Goal: Transaction & Acquisition: Purchase product/service

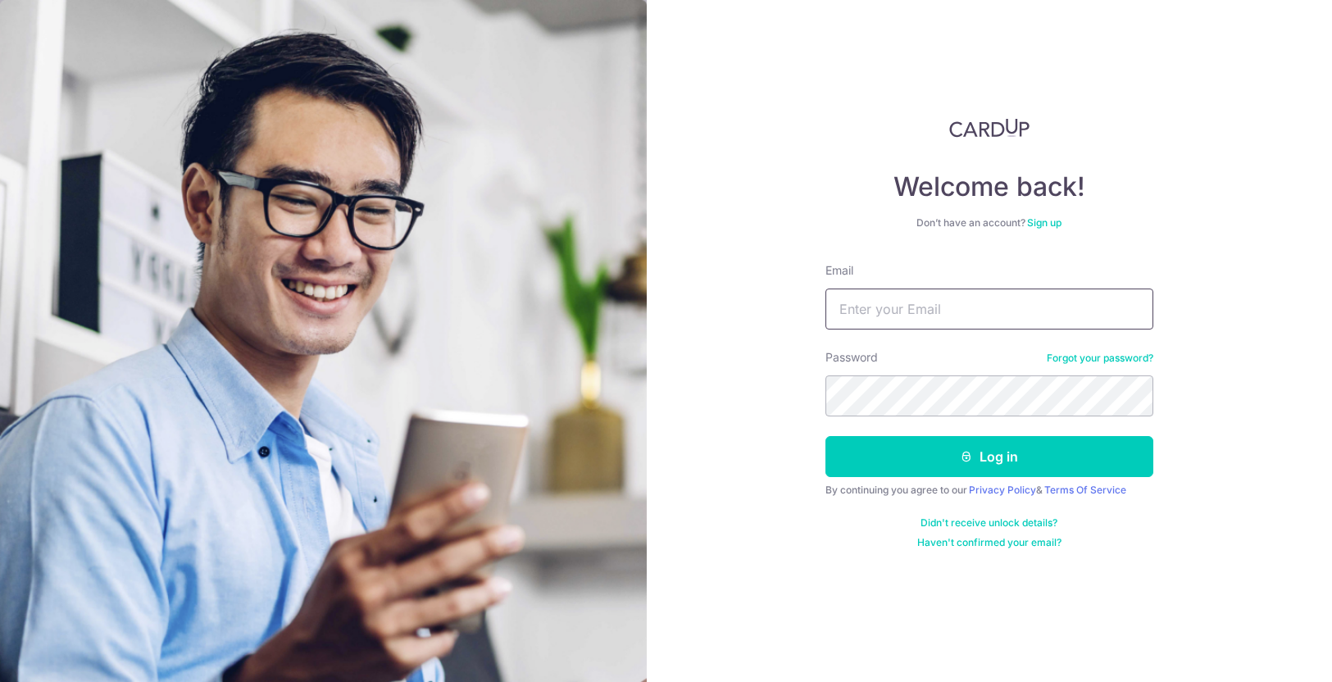
click at [986, 298] on input "Email" at bounding box center [990, 309] width 328 height 41
type input "[EMAIL_ADDRESS][DOMAIN_NAME]"
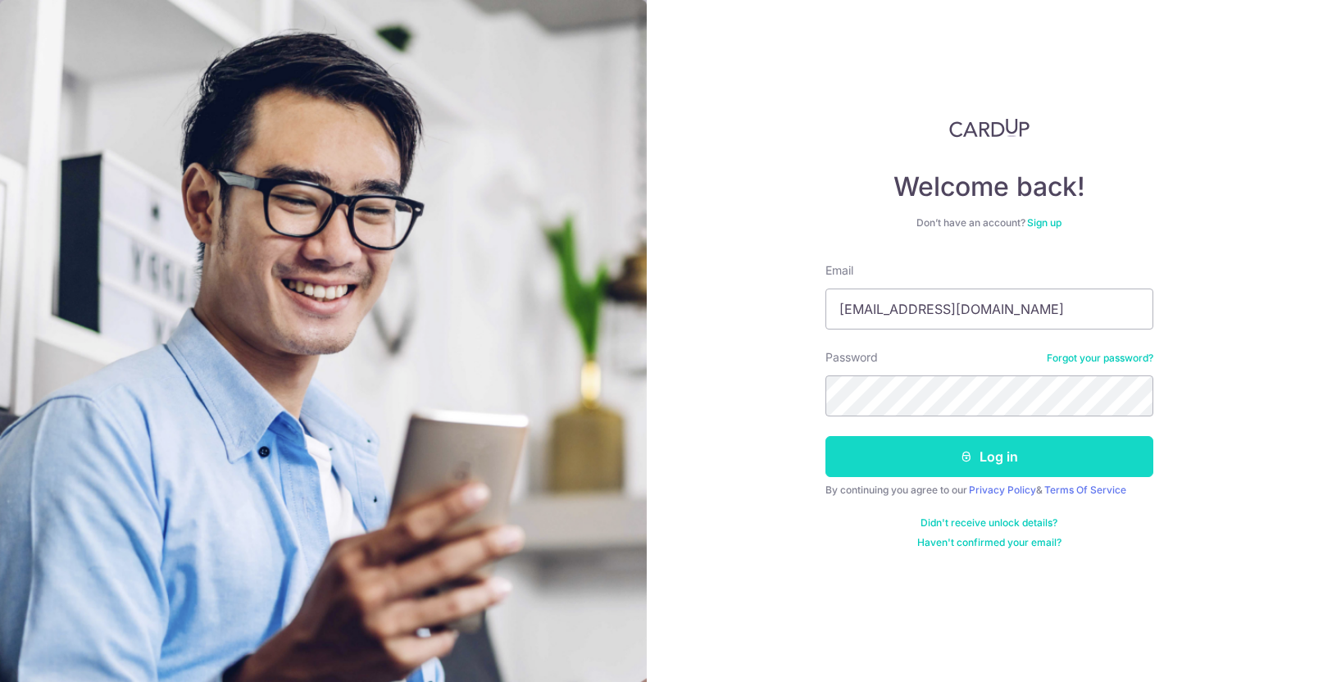
click at [987, 444] on button "Log in" at bounding box center [990, 456] width 328 height 41
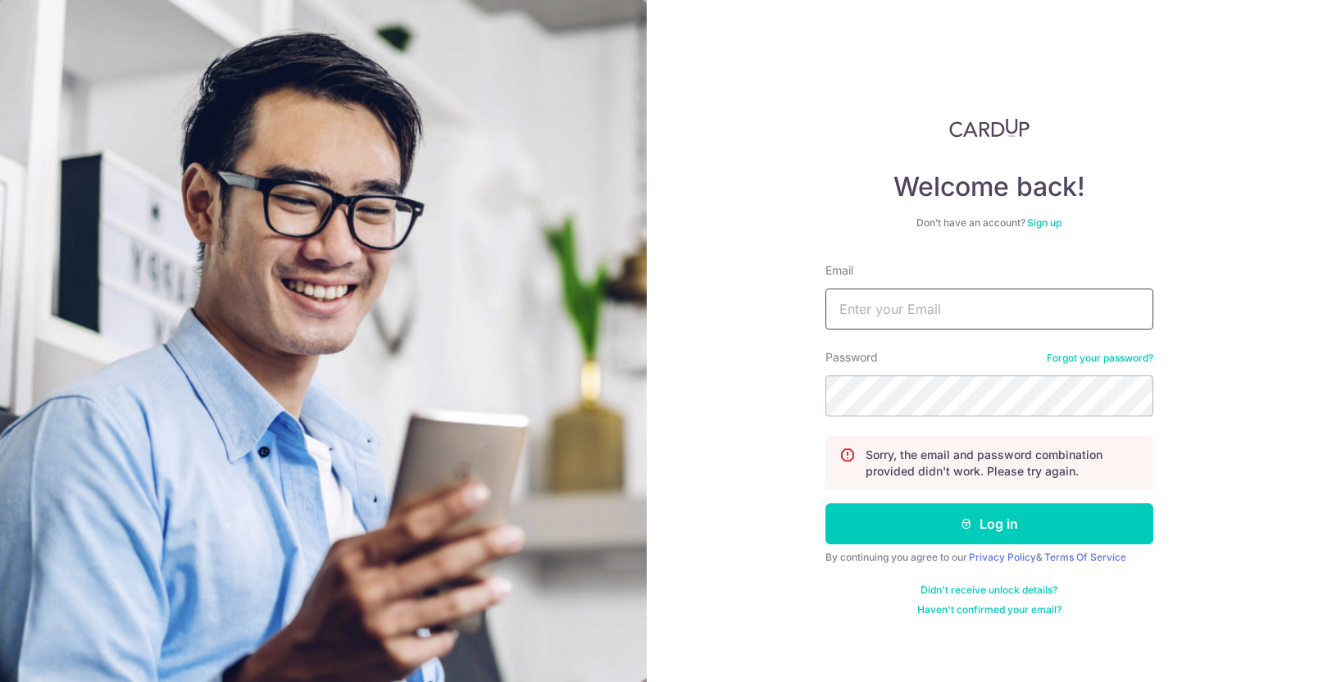
click at [1119, 316] on input "Email" at bounding box center [990, 309] width 328 height 41
type input "[EMAIL_ADDRESS][DOMAIN_NAME]"
click at [749, 386] on div "Welcome back! Don’t have an account? Sign up Email kevfang@gmail.com Password F…" at bounding box center [990, 341] width 686 height 682
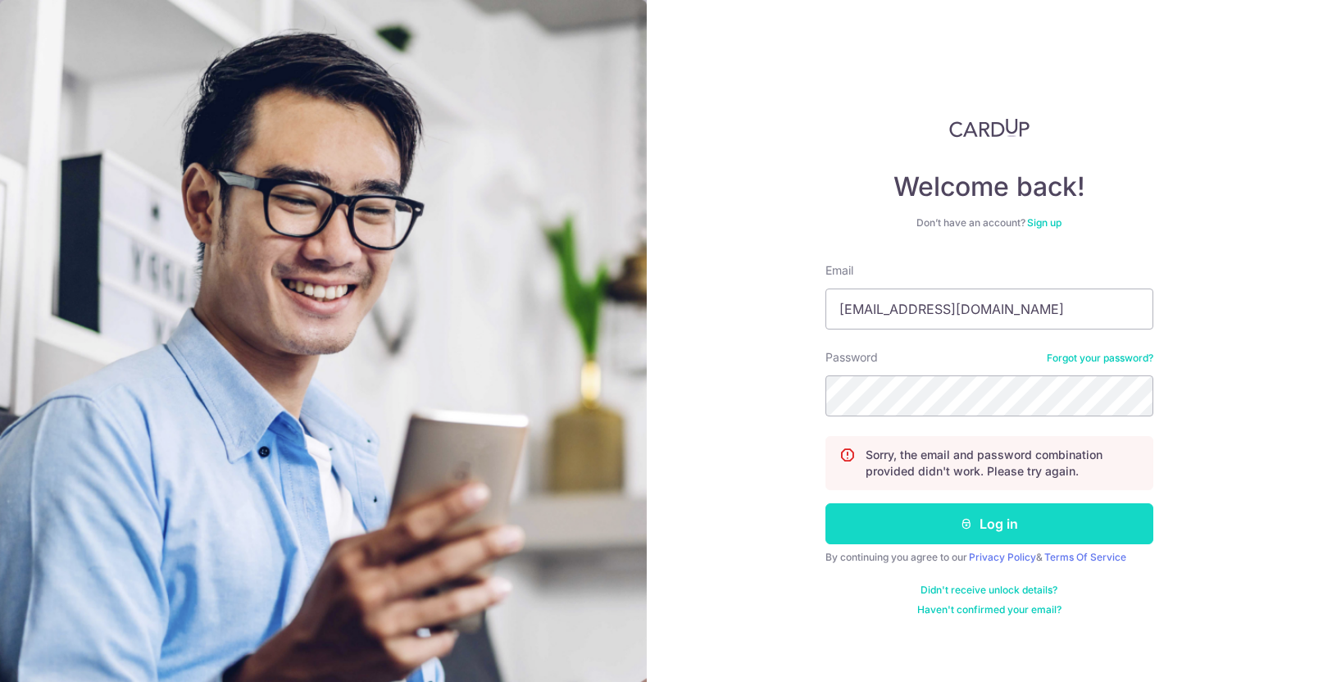
click at [958, 526] on button "Log in" at bounding box center [990, 523] width 328 height 41
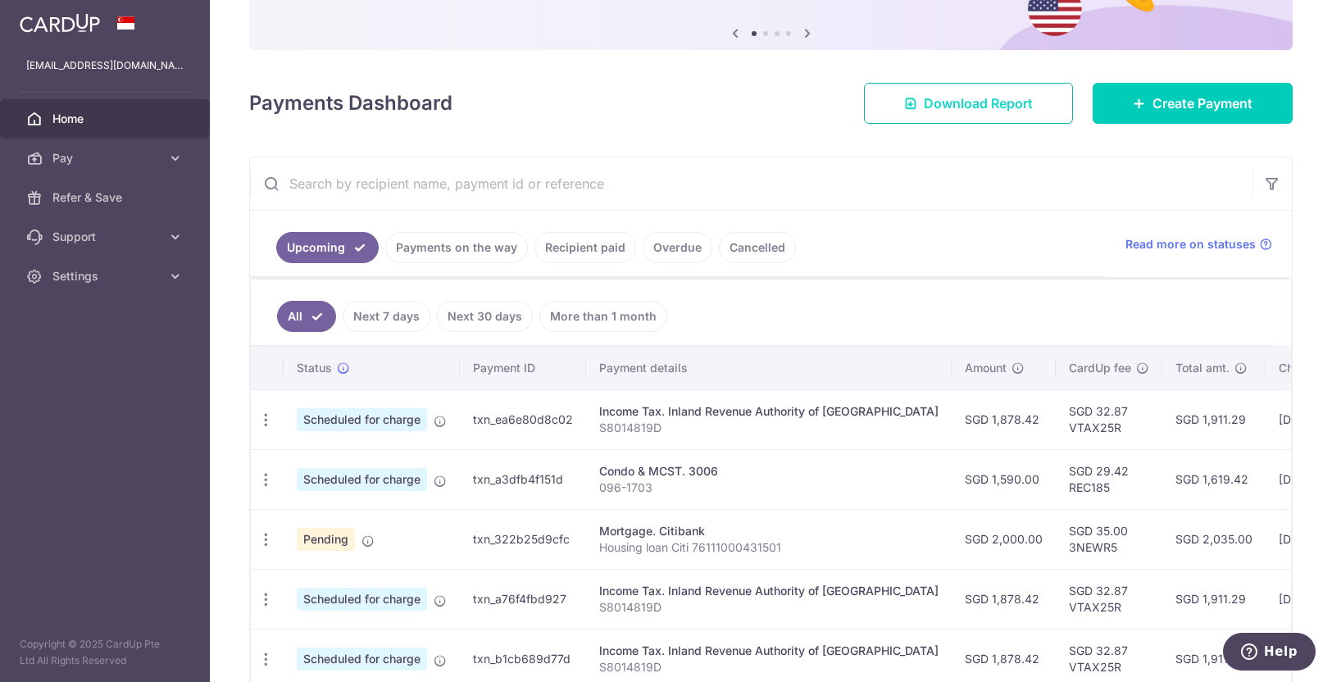
scroll to position [189, 0]
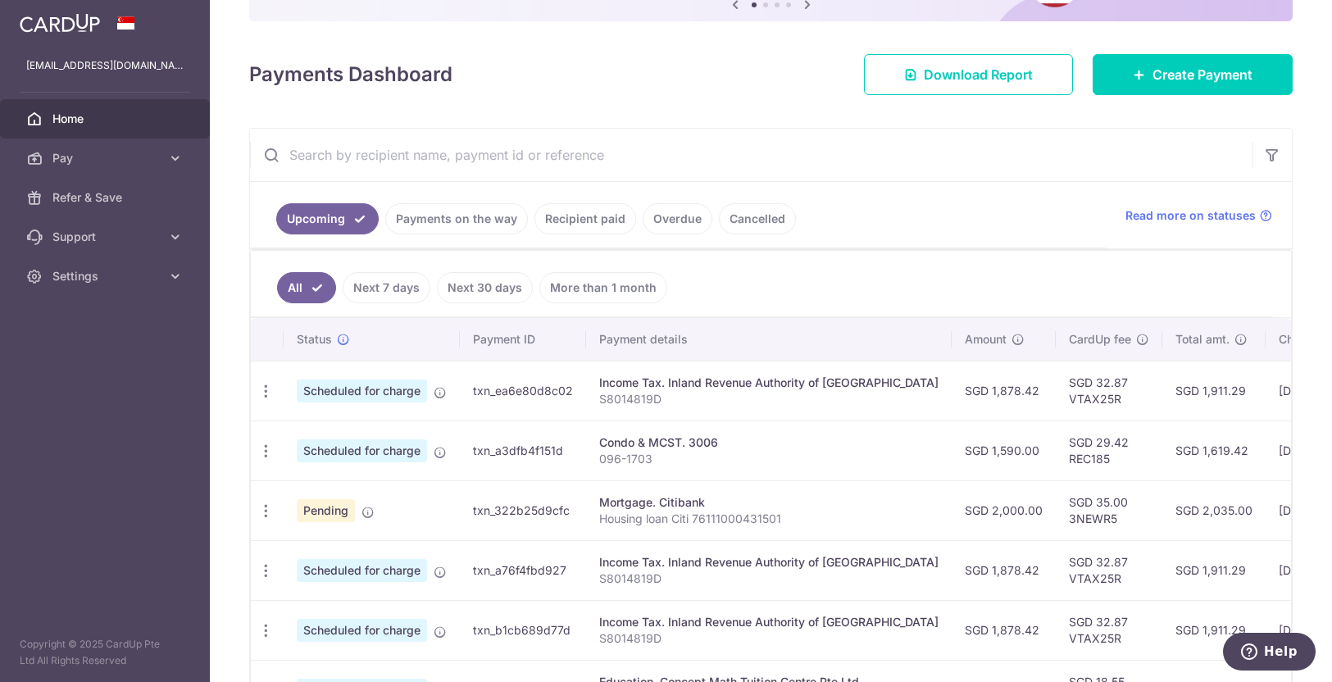
drag, startPoint x: 1067, startPoint y: 528, endPoint x: 1007, endPoint y: 525, distance: 60.8
click at [1056, 525] on td "SGD 35.00 3NEWR5" at bounding box center [1109, 510] width 107 height 60
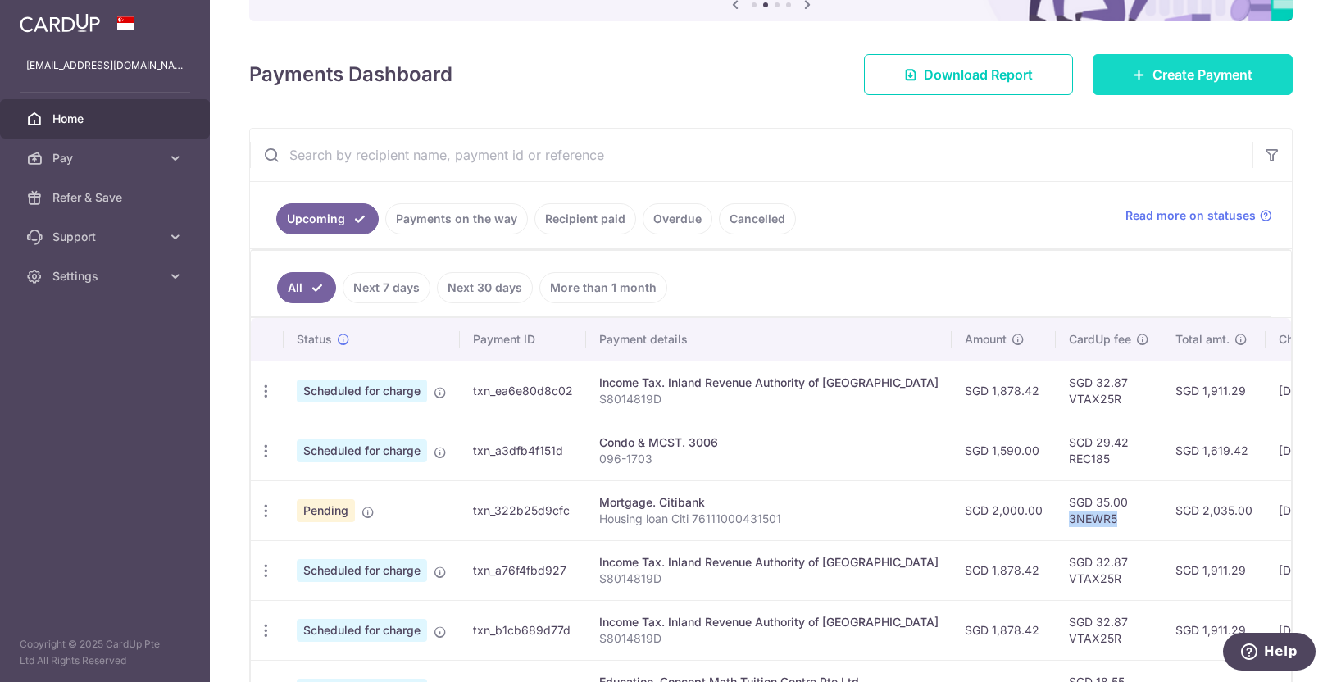
click at [1202, 85] on link "Create Payment" at bounding box center [1193, 74] width 200 height 41
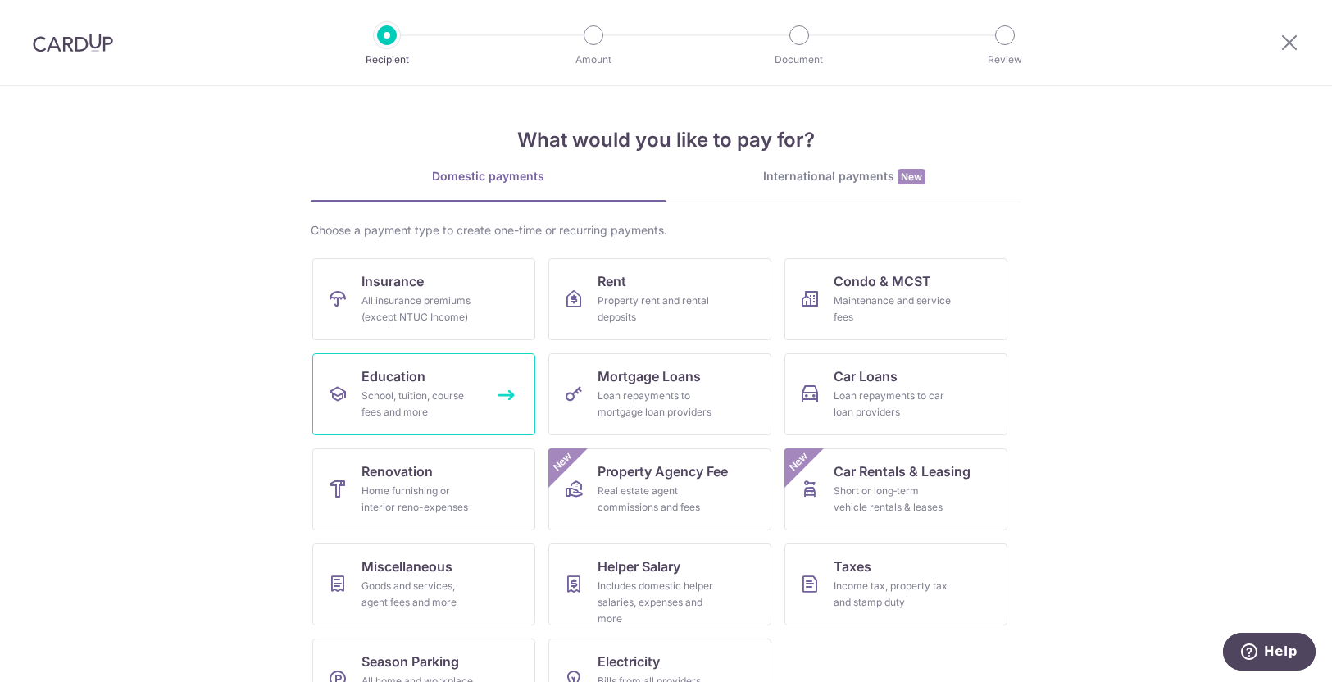
click at [407, 408] on div "School, tuition, course fees and more" at bounding box center [421, 404] width 118 height 33
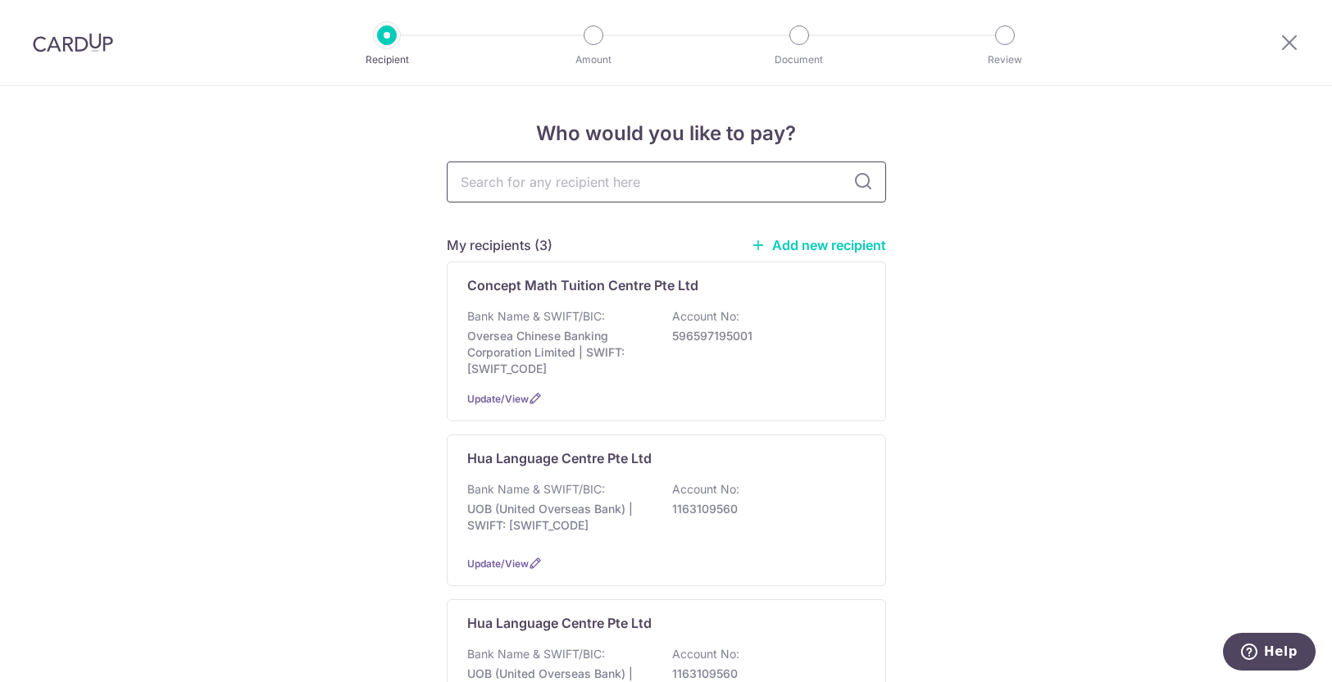
click at [541, 184] on input "text" at bounding box center [666, 182] width 439 height 41
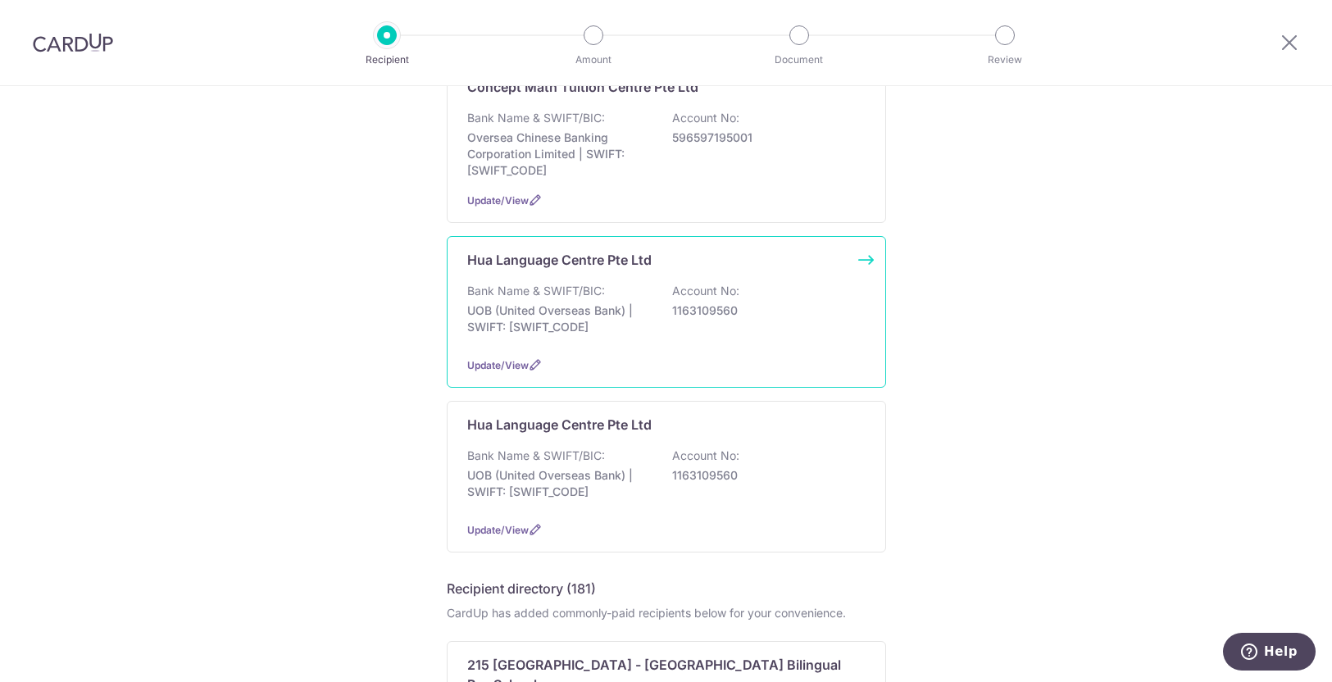
scroll to position [30, 0]
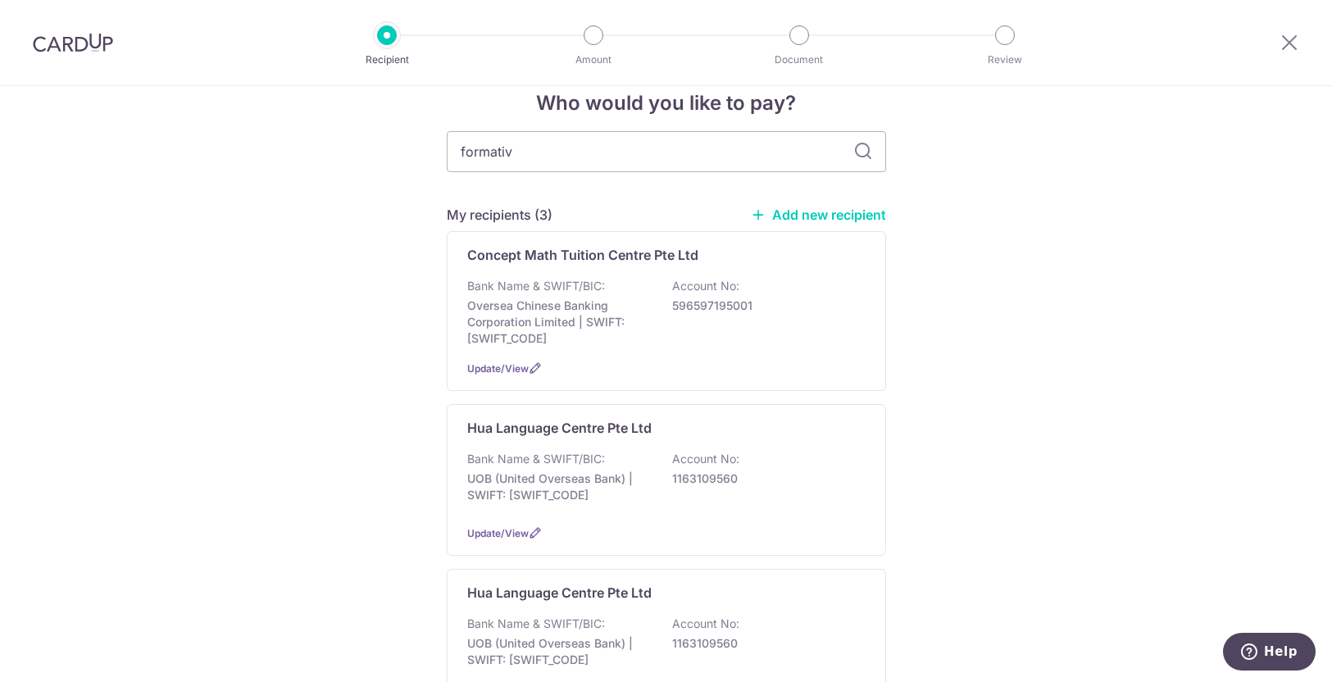
type input "formative"
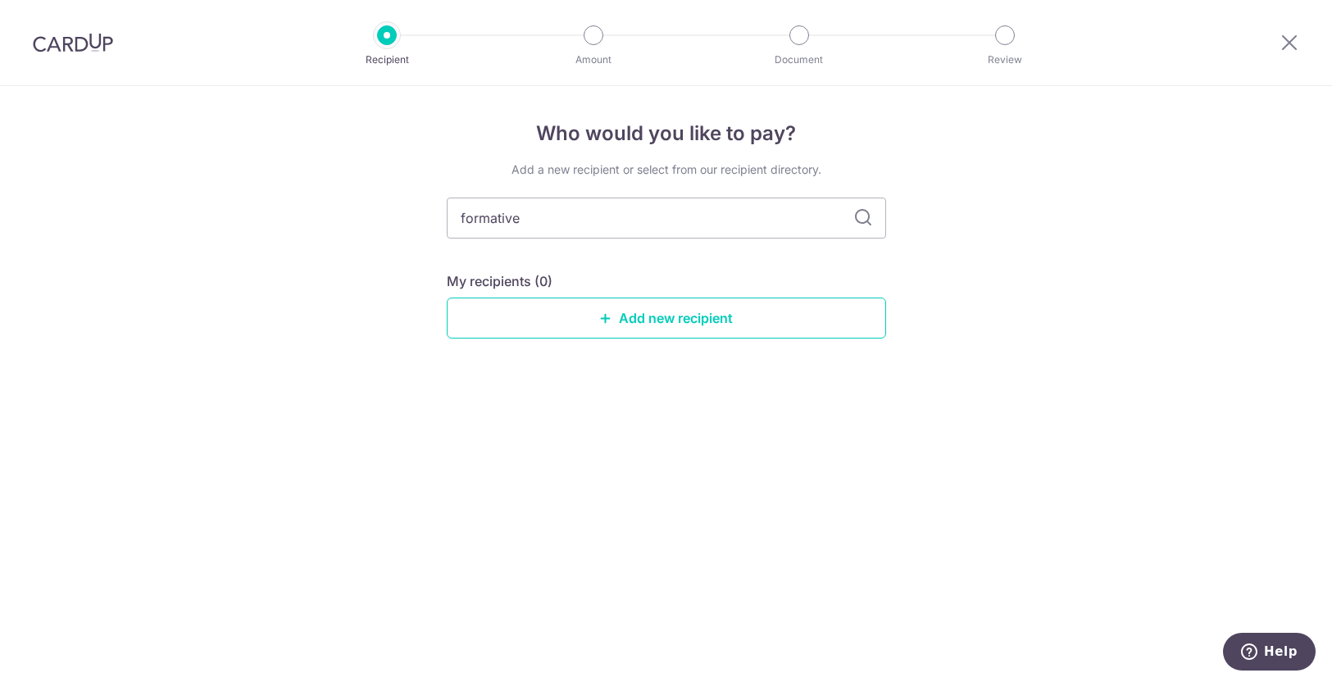
scroll to position [0, 0]
click at [604, 328] on link "Add new recipient" at bounding box center [666, 318] width 439 height 41
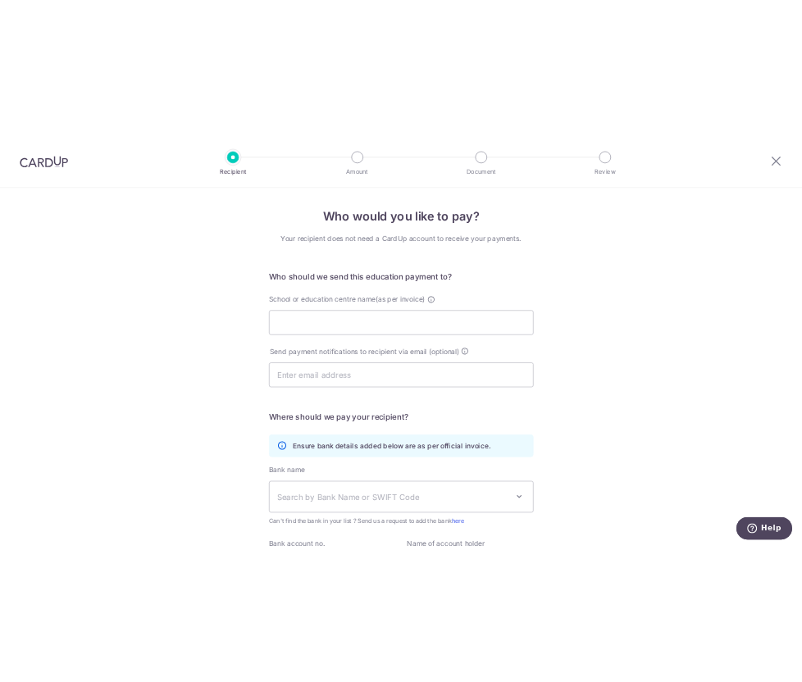
scroll to position [162, 0]
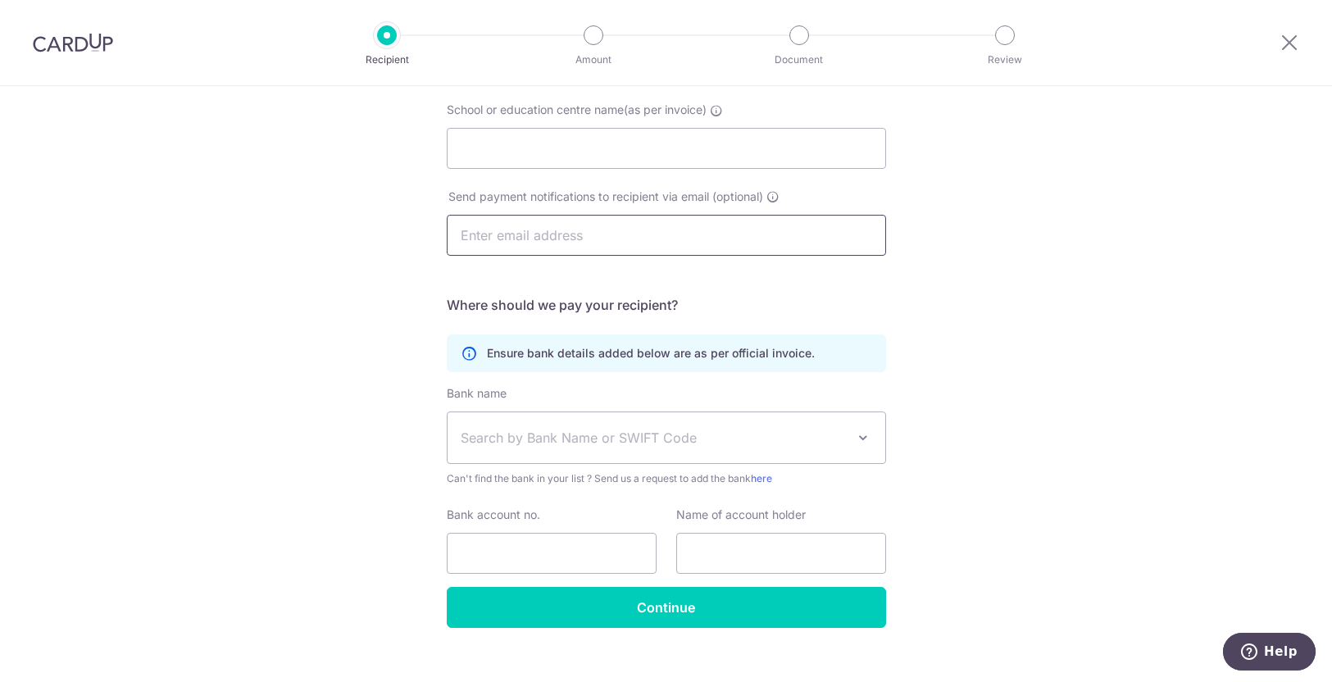
click at [580, 234] on input "text" at bounding box center [666, 235] width 439 height 41
drag, startPoint x: 1173, startPoint y: 343, endPoint x: 1181, endPoint y: 344, distance: 8.2
click at [1181, 344] on div "Who would you like to pay? Your recipient does not need a CardUp account to rec…" at bounding box center [666, 315] width 1332 height 780
click at [808, 245] on input "text" at bounding box center [666, 235] width 439 height 41
click at [1102, 459] on div "Who would you like to pay? Your recipient does not need a CardUp account to rec…" at bounding box center [666, 315] width 1332 height 780
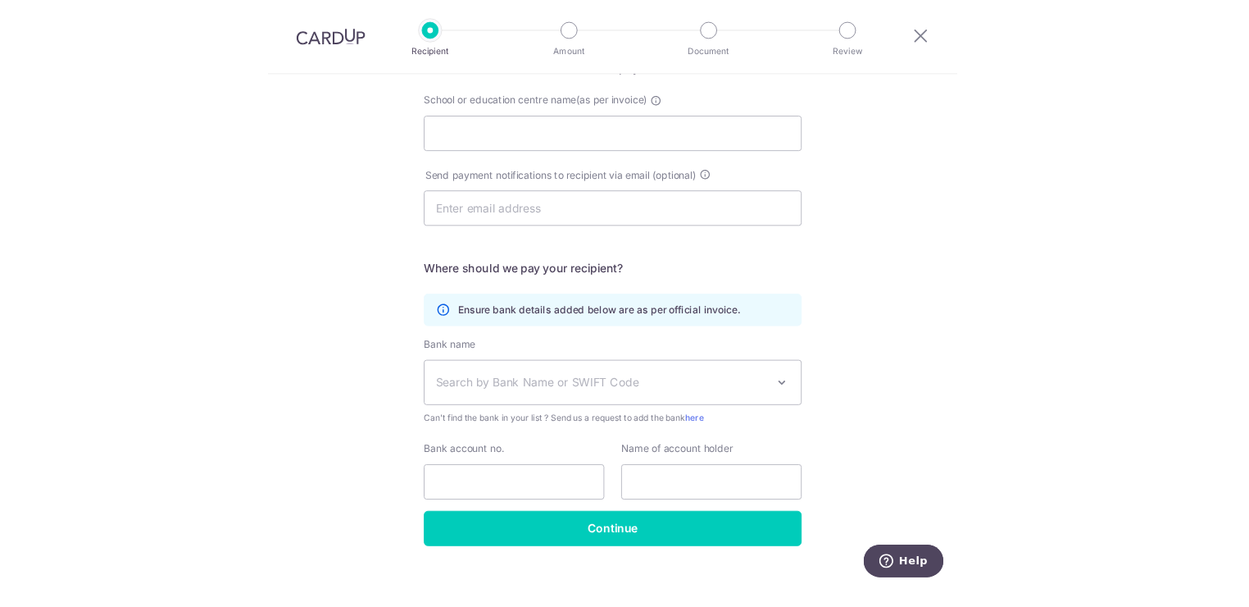
scroll to position [165, 0]
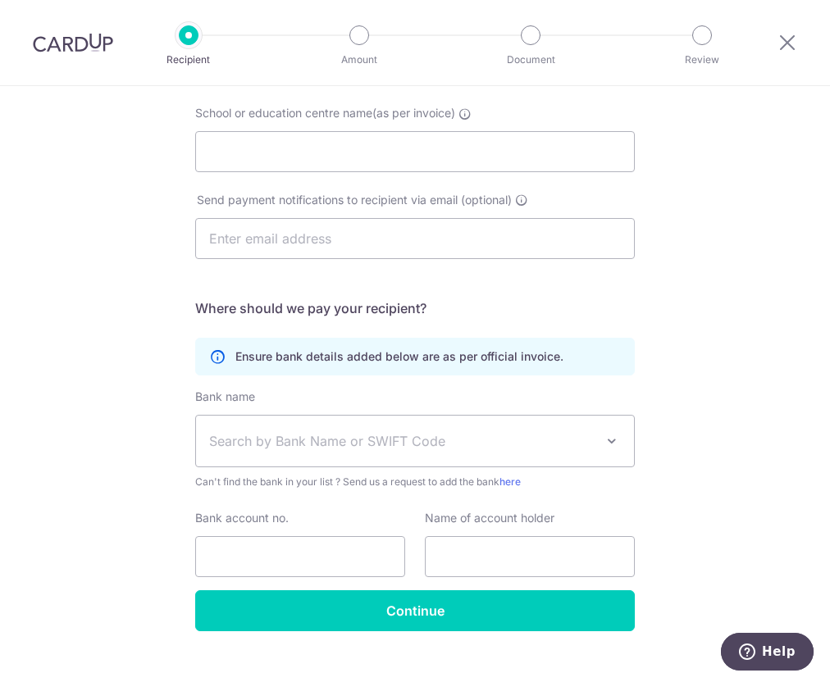
click at [785, 437] on div "Who would you like to pay? Your recipient does not need a CardUp account to rec…" at bounding box center [415, 314] width 830 height 787
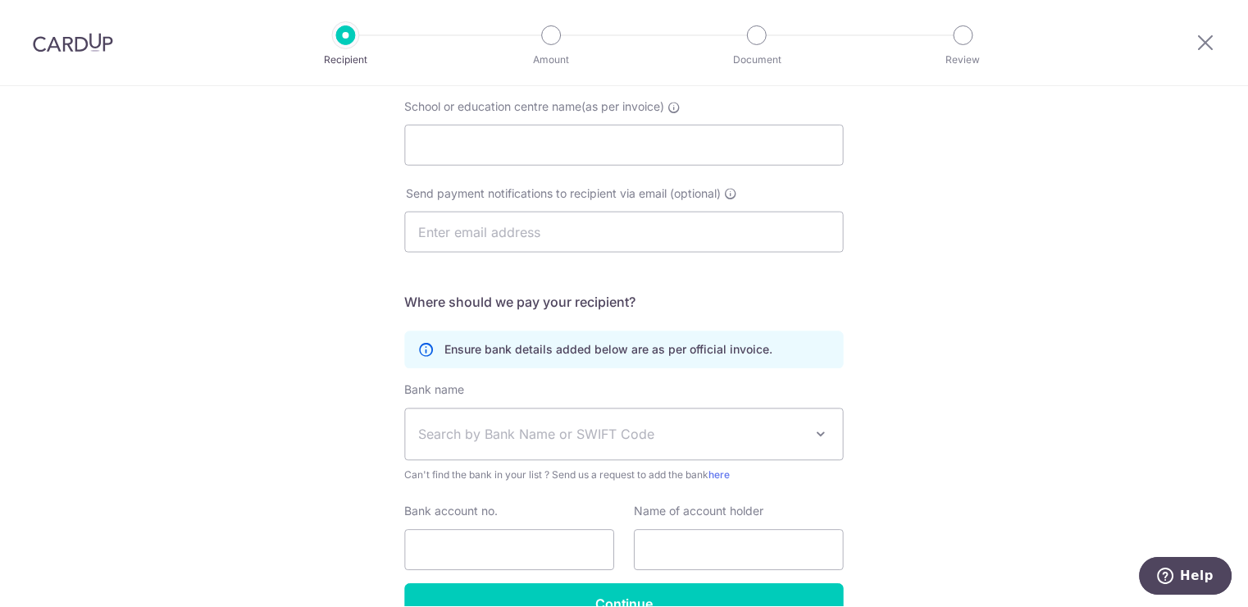
scroll to position [162, 0]
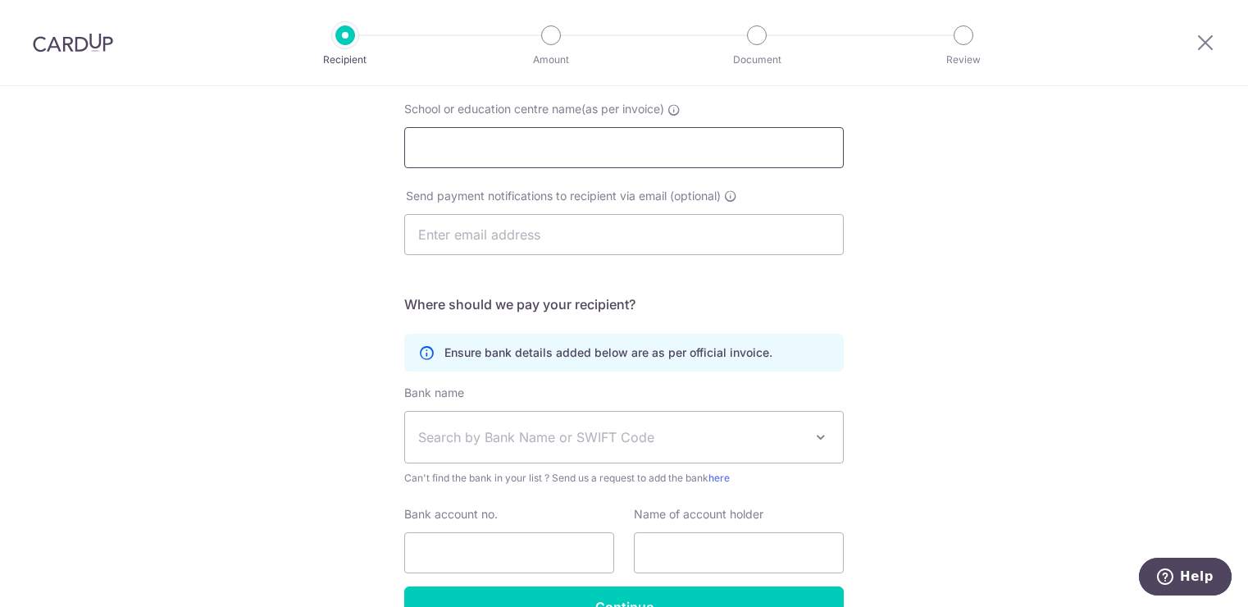
click at [688, 167] on input "School or education centre name(as per invoice)" at bounding box center [623, 147] width 439 height 41
